Goal: Information Seeking & Learning: Learn about a topic

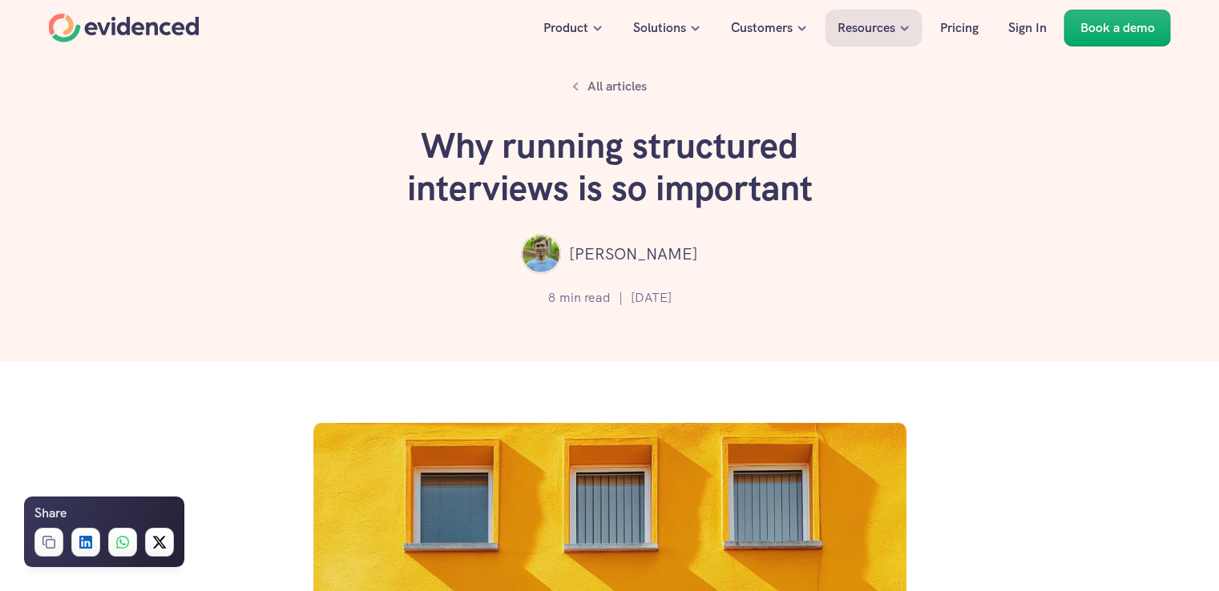
click at [436, 1] on nav "Product Solutions Customers Resources Pricing Sign In Book a demo" at bounding box center [609, 28] width 1219 height 56
drag, startPoint x: 697, startPoint y: 250, endPoint x: 591, endPoint y: 258, distance: 106.1
click at [591, 258] on div "[PERSON_NAME]" at bounding box center [609, 254] width 1123 height 40
copy p "[PERSON_NAME]"
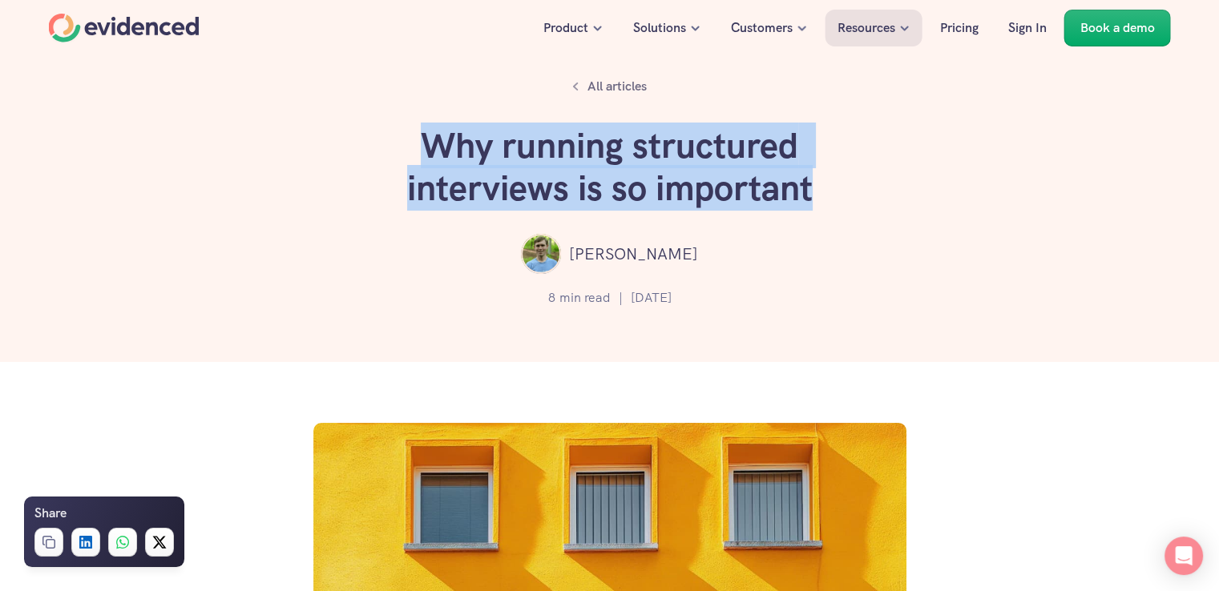
drag, startPoint x: 425, startPoint y: 148, endPoint x: 845, endPoint y: 185, distance: 422.3
click at [845, 185] on h1 "Why running structured interviews is so important" at bounding box center [609, 167] width 481 height 85
copy h1 "Why running structured interviews is so important"
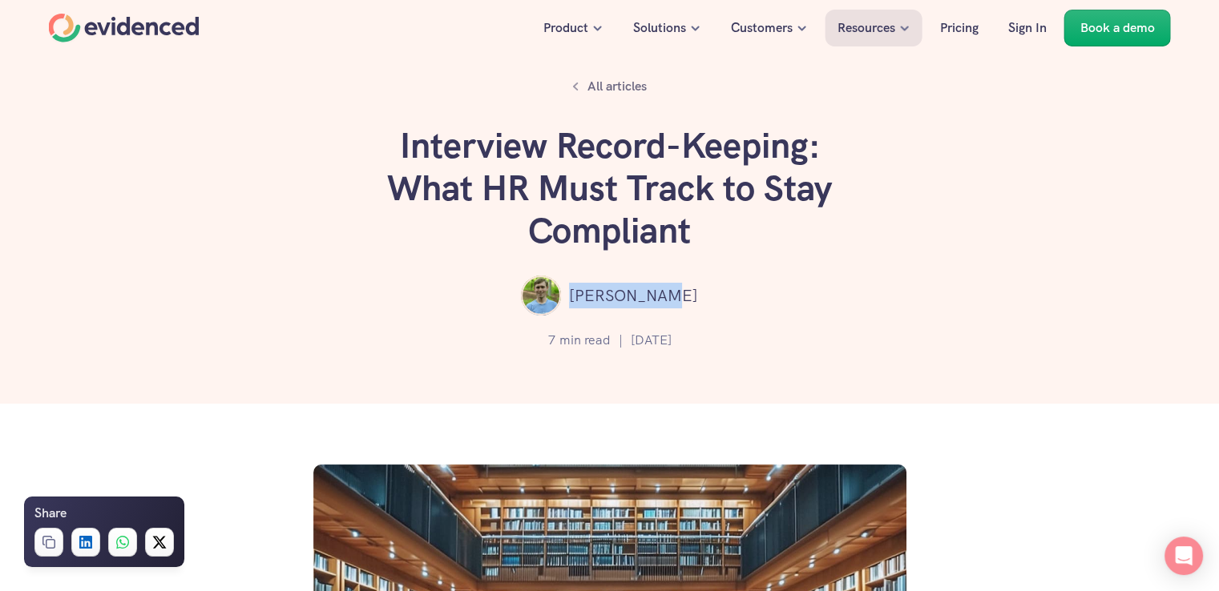
drag, startPoint x: 693, startPoint y: 300, endPoint x: 592, endPoint y: 287, distance: 101.8
click at [592, 287] on div "[PERSON_NAME]" at bounding box center [609, 296] width 1123 height 40
copy p "[PERSON_NAME]"
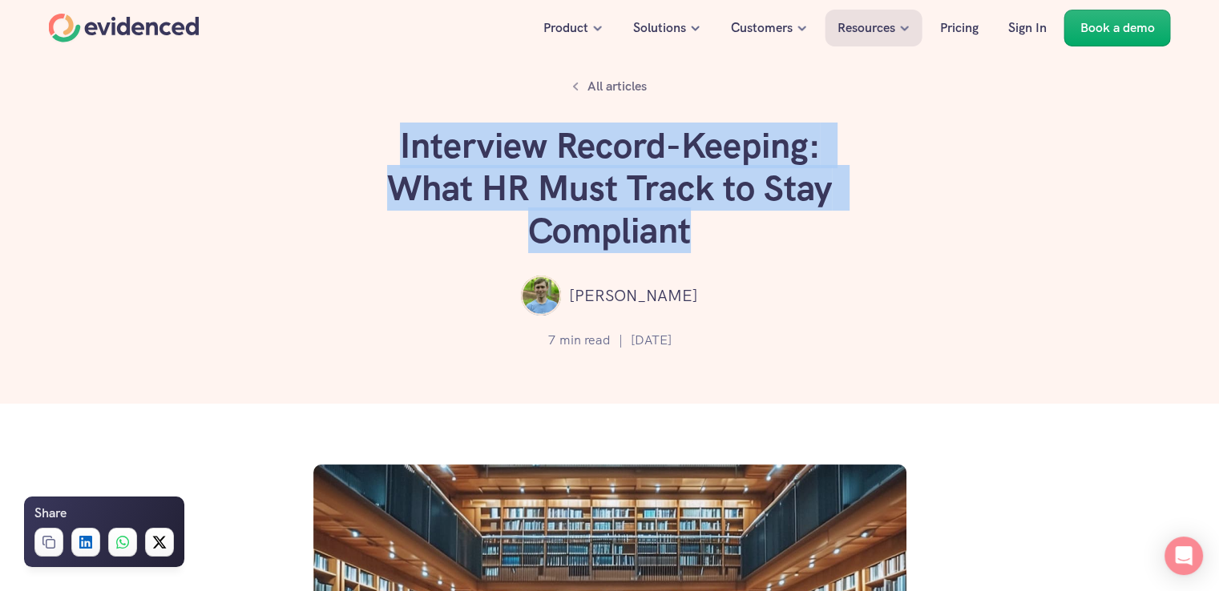
drag, startPoint x: 703, startPoint y: 232, endPoint x: 358, endPoint y: 142, distance: 356.0
click at [358, 142] on div "All articles Interview Record-Keeping: What HR Must Track to Stay Compliant And…" at bounding box center [609, 202] width 1219 height 404
copy h1 "Interview Record-Keeping: What HR Must Track to Stay Compliant"
